Goal: Check status: Check status

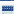
scroll to position [66, 0]
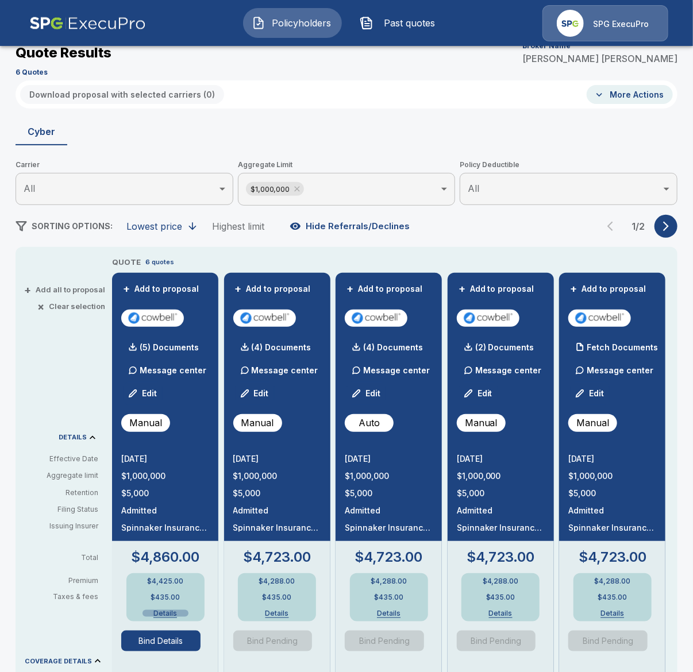
click at [162, 617] on button "Details" at bounding box center [165, 613] width 46 height 7
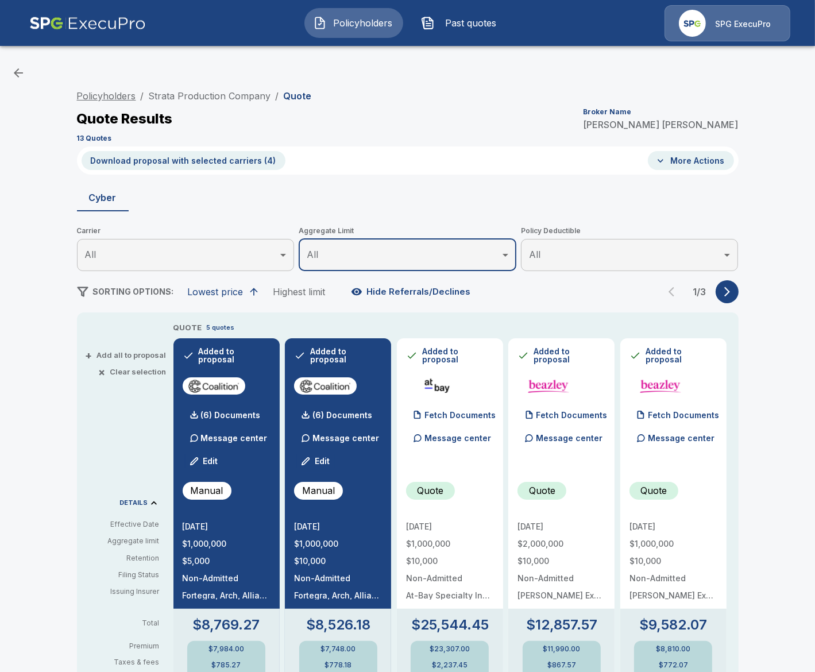
click at [122, 91] on link "Policyholders" at bounding box center [106, 95] width 59 height 11
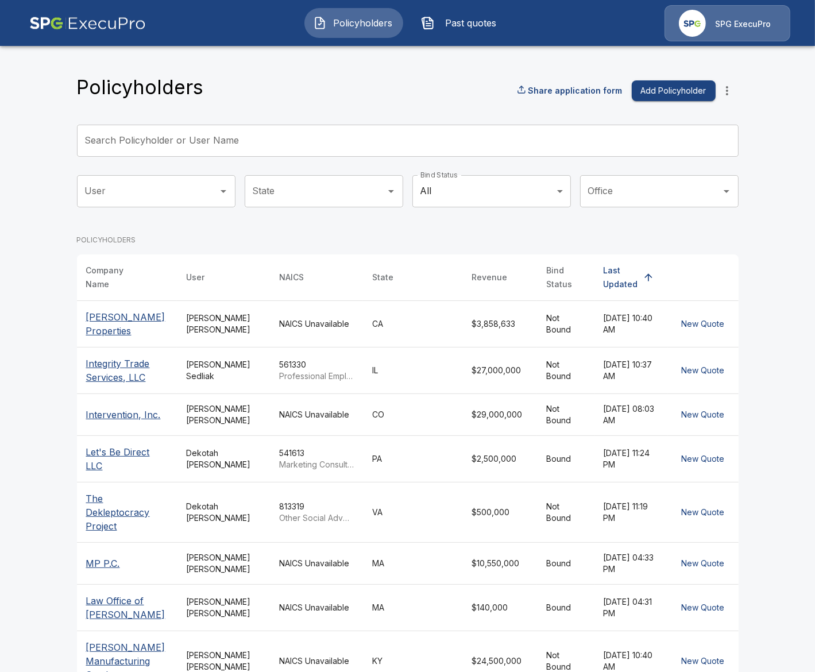
click at [488, 196] on body "Policyholders Past quotes SPG ExecuPro Policyholders Share application form Add…" at bounding box center [407, 415] width 815 height 830
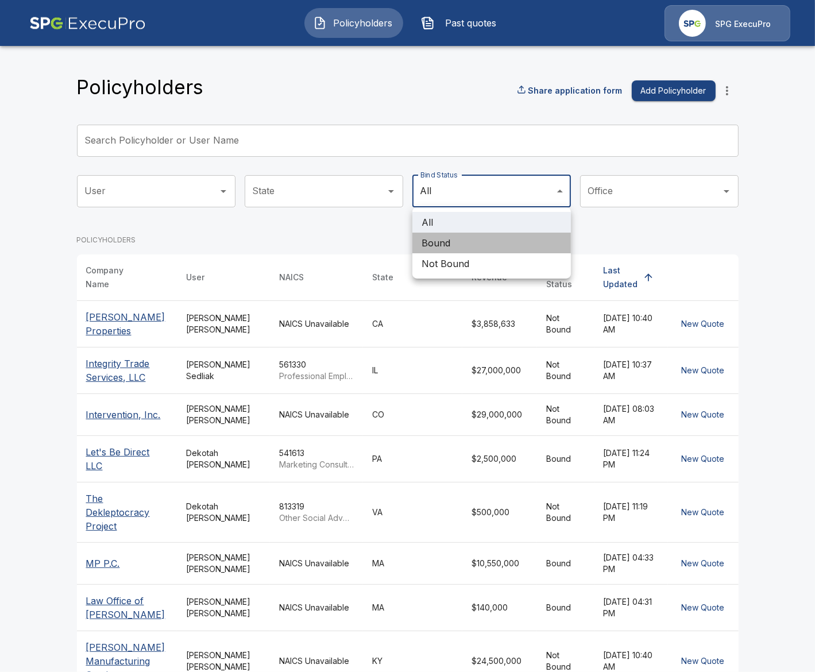
click at [473, 246] on li "Bound" at bounding box center [491, 243] width 158 height 21
type input "*****"
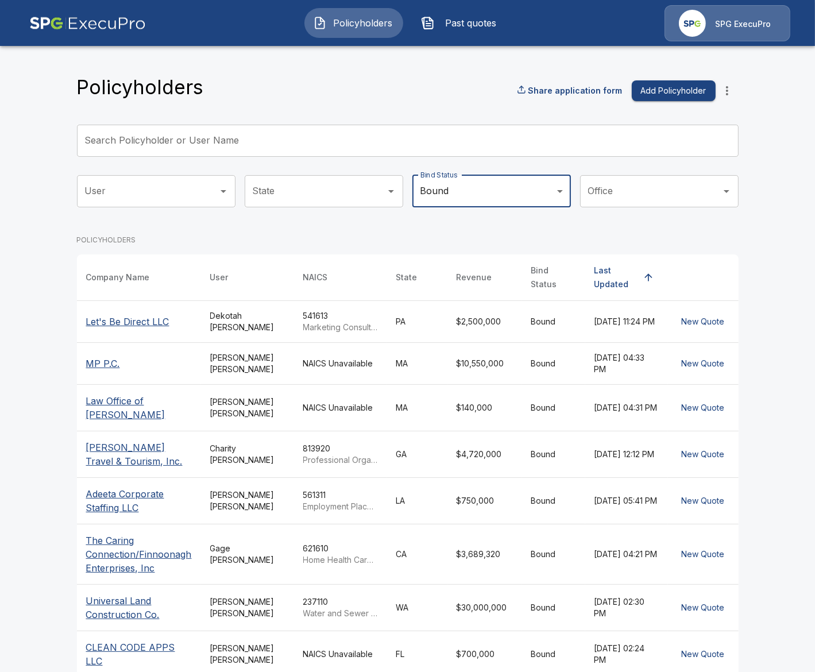
click at [49, 343] on main "Policyholders Share application form Add Policyholder Search Policyholder or Us…" at bounding box center [407, 410] width 815 height 821
click at [220, 430] on td "Tricia Dietz" at bounding box center [247, 407] width 93 height 47
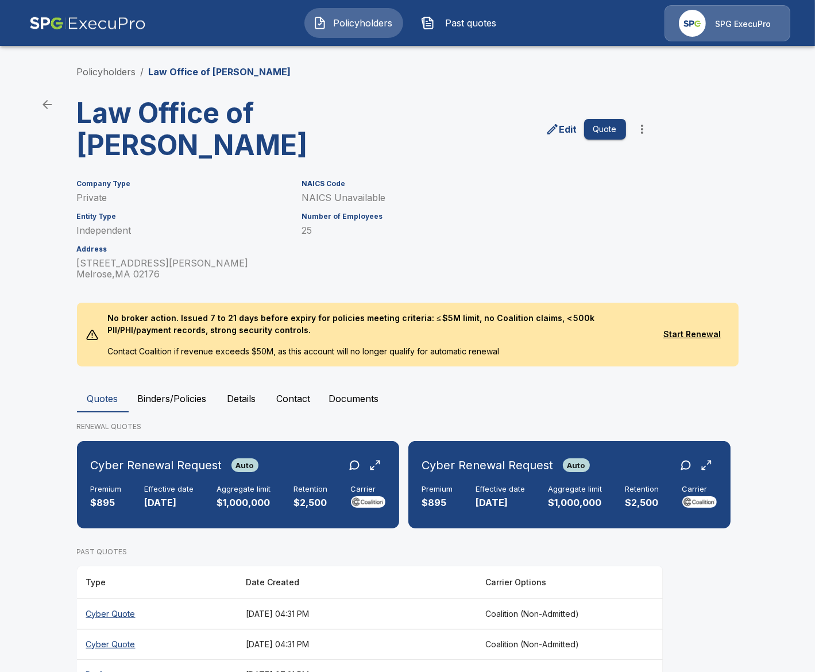
click at [195, 399] on button "Binders/Policies" at bounding box center [172, 399] width 87 height 28
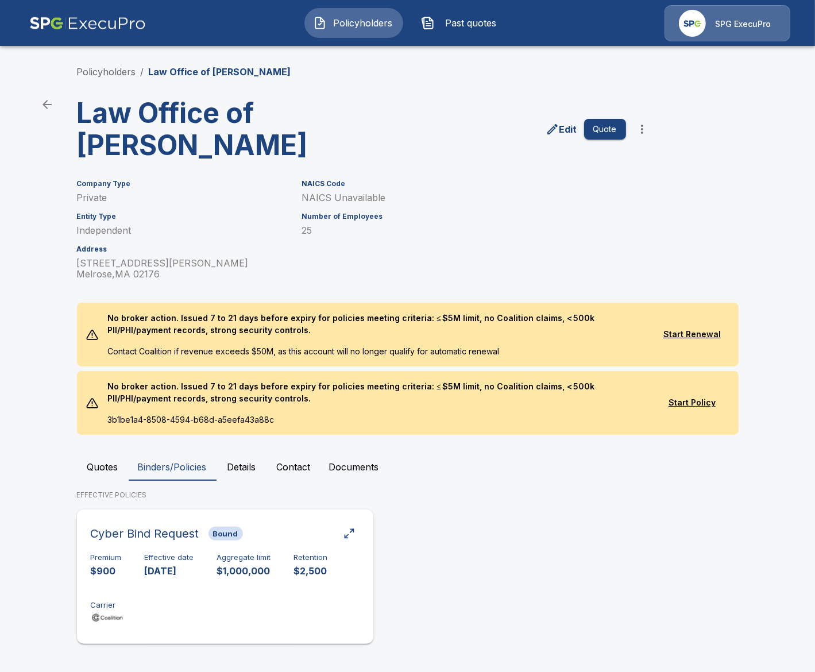
click at [290, 560] on div "Premium $900 Effective date 10/11/2024 Aggregate limit $1,000,000 Retention $2,…" at bounding box center [225, 589] width 269 height 72
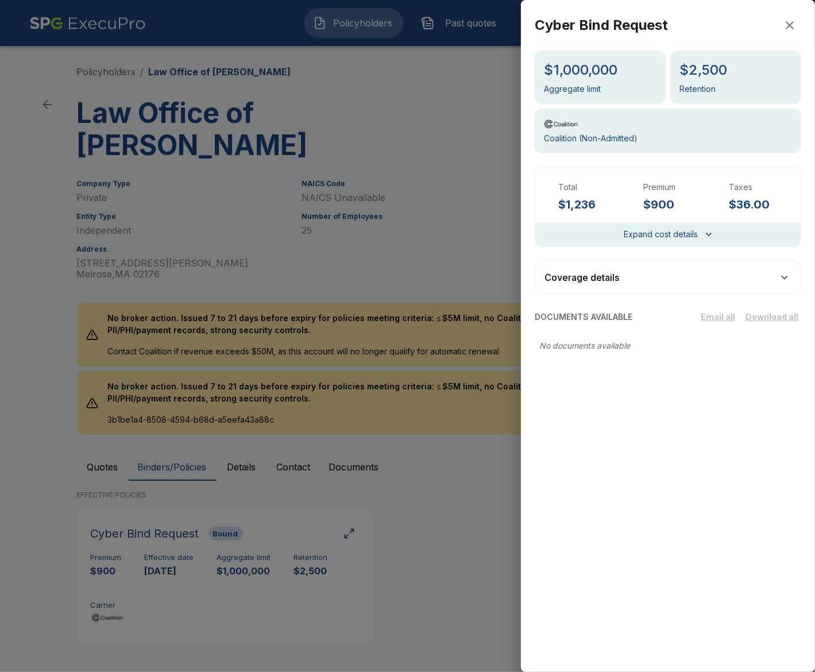
click at [56, 421] on div at bounding box center [407, 336] width 815 height 672
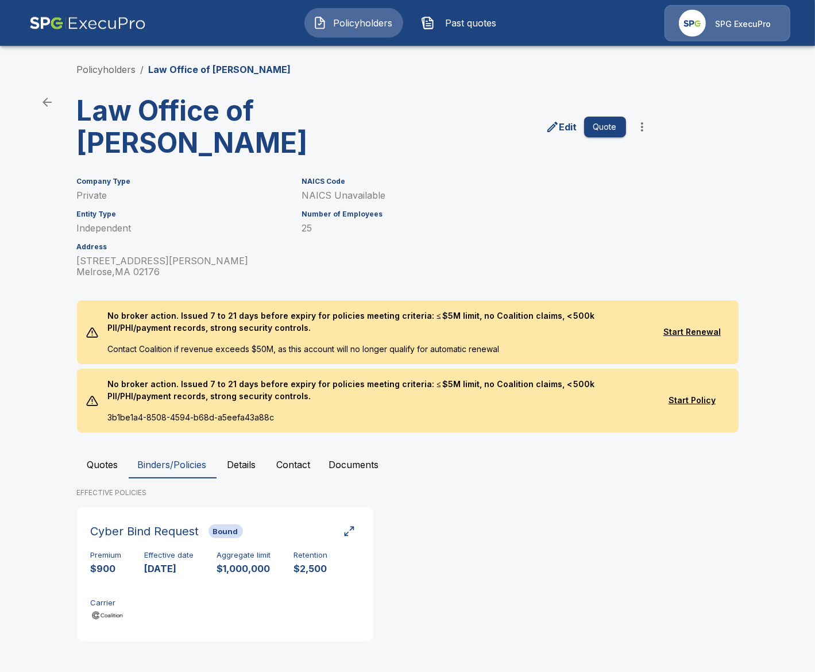
scroll to position [3, 0]
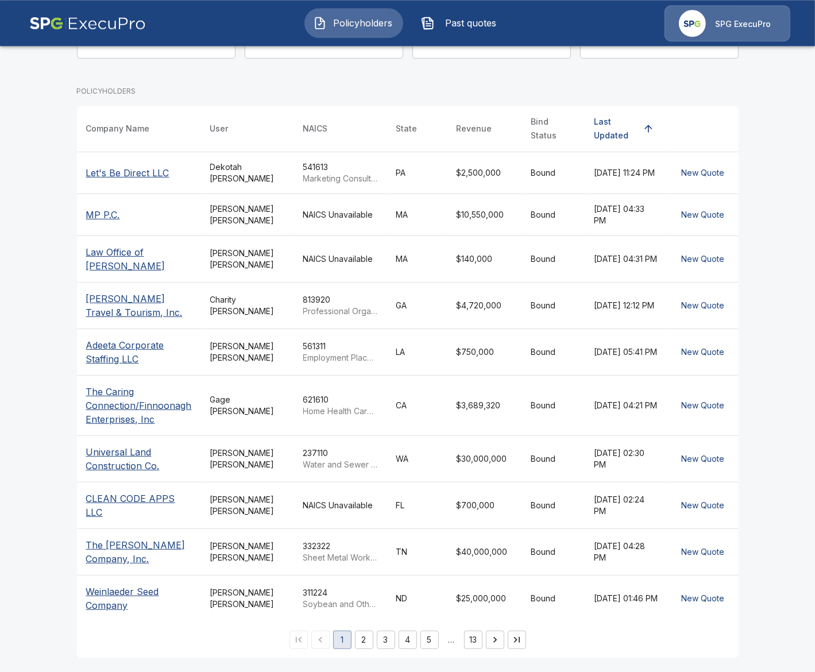
scroll to position [173, 0]
click at [227, 403] on div "Gage Maddox" at bounding box center [247, 405] width 75 height 23
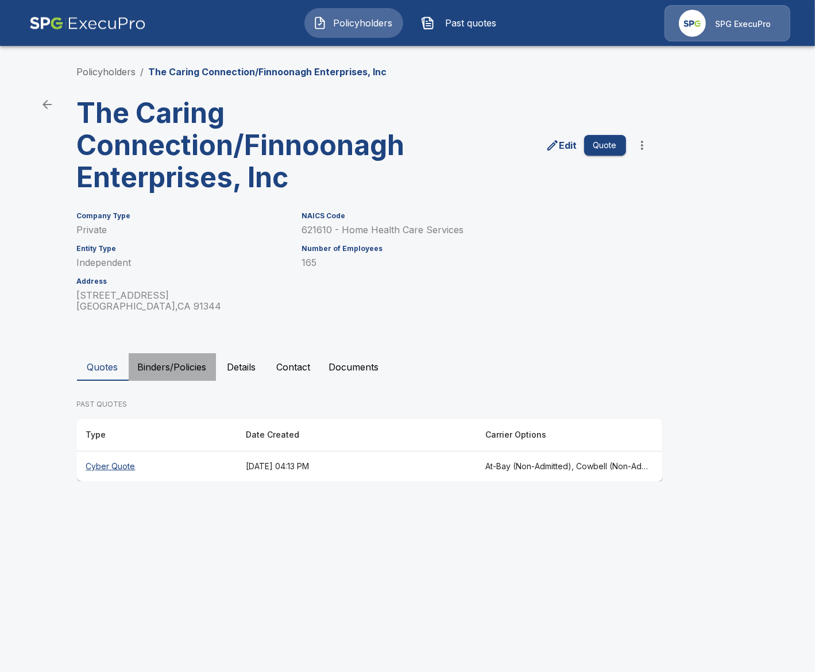
click at [173, 381] on button "Binders/Policies" at bounding box center [172, 367] width 87 height 28
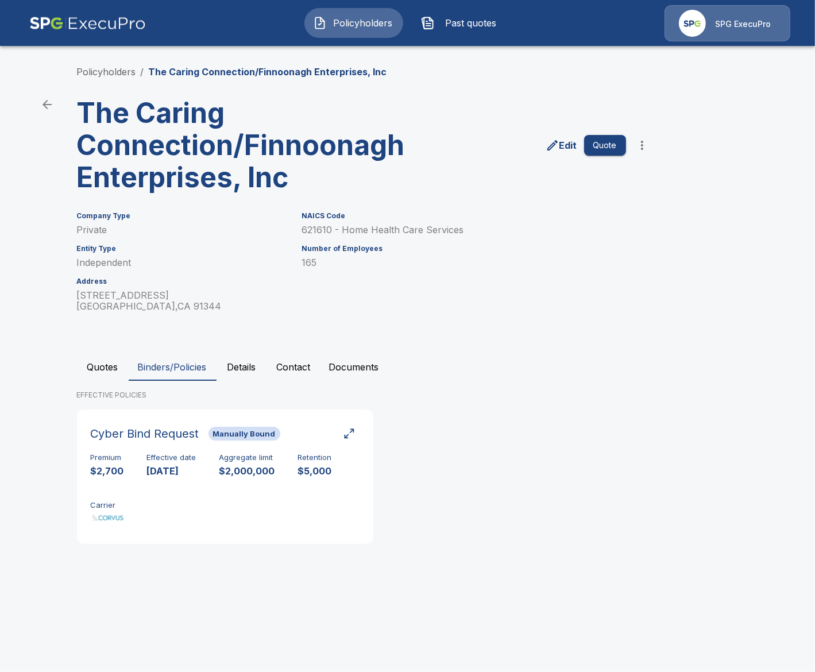
click at [102, 381] on button "Quotes" at bounding box center [103, 367] width 52 height 28
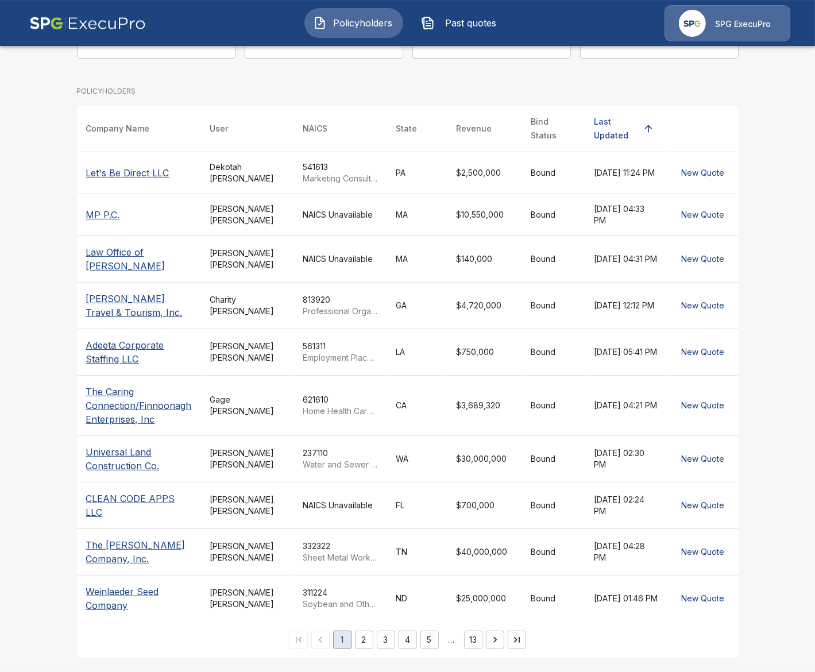
scroll to position [173, 0]
click at [255, 470] on td "[PERSON_NAME]" at bounding box center [247, 458] width 93 height 47
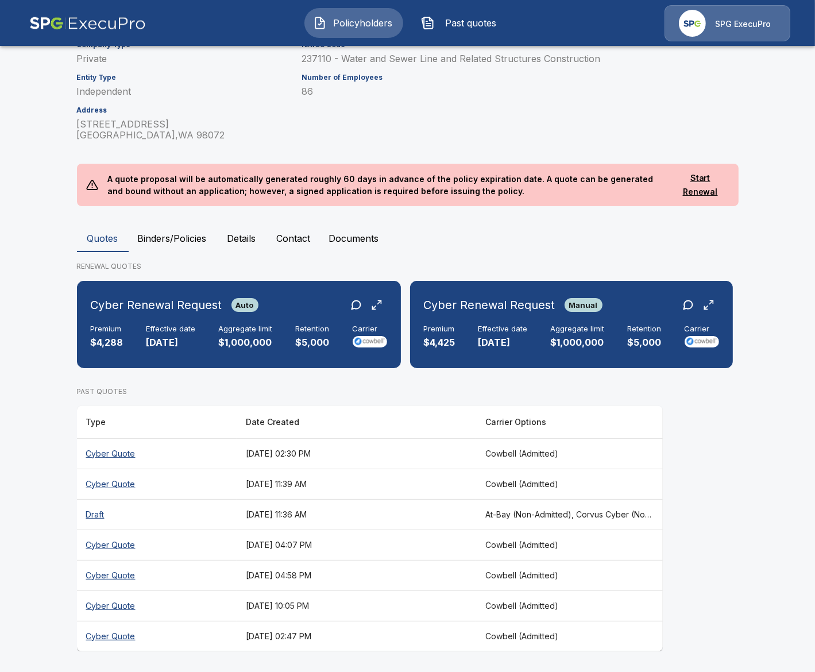
click at [382, 456] on th "[DATE] 02:30 PM" at bounding box center [356, 453] width 239 height 30
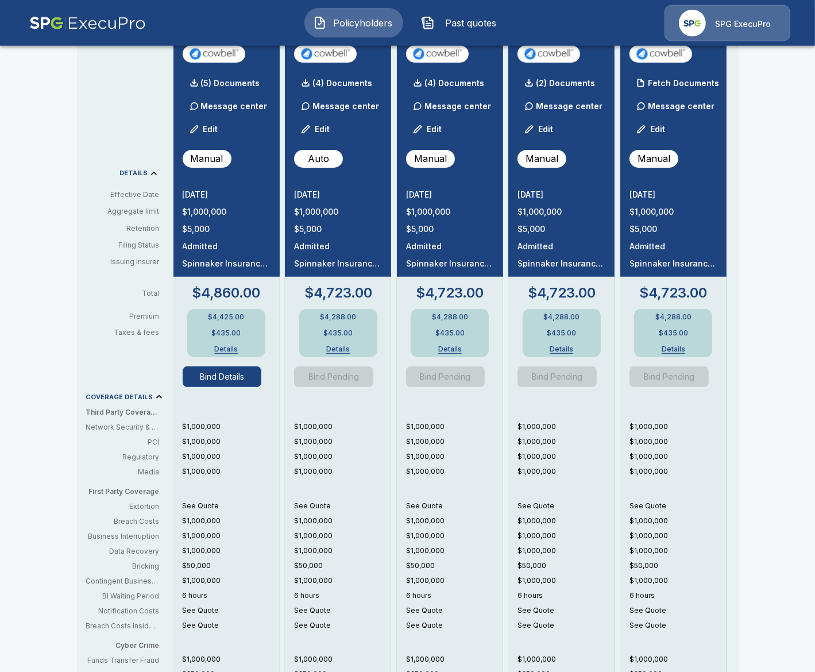
scroll to position [331, 0]
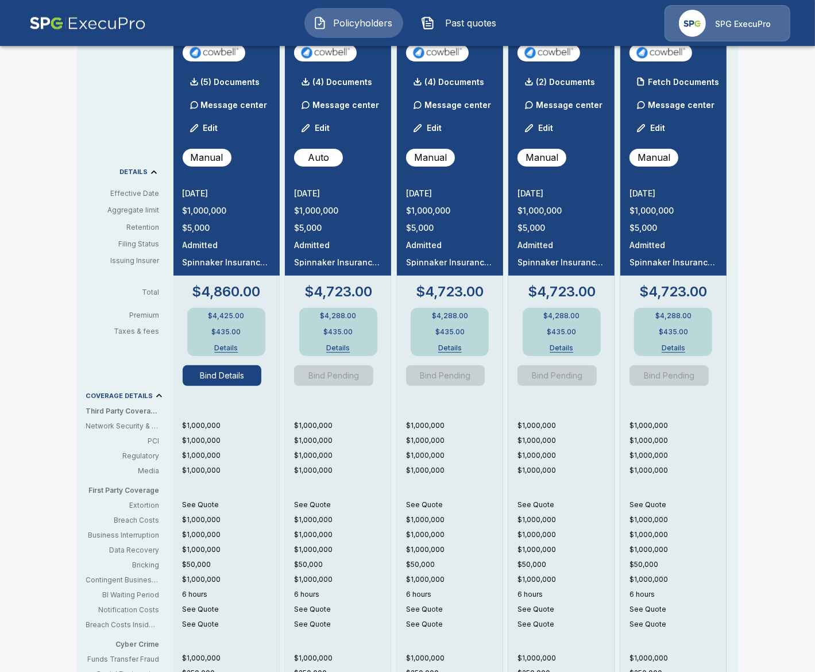
click at [245, 378] on button "Bind Details" at bounding box center [222, 375] width 79 height 21
